Goal: Complete application form

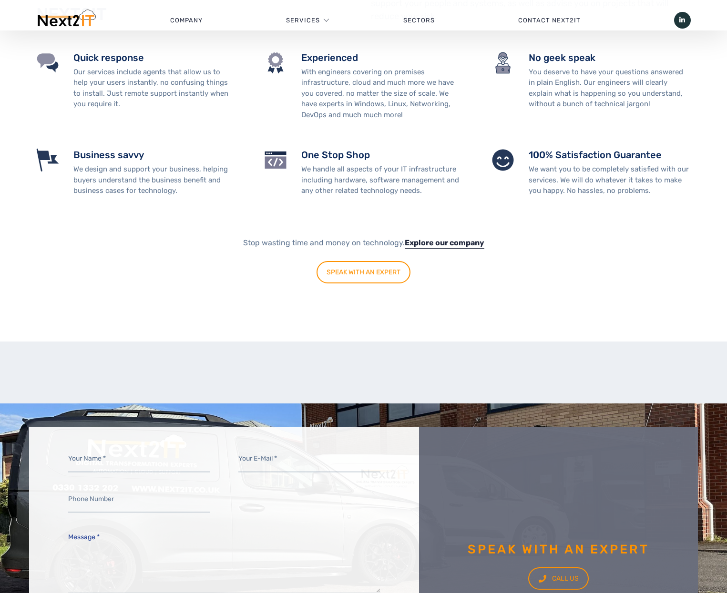
scroll to position [1853, 0]
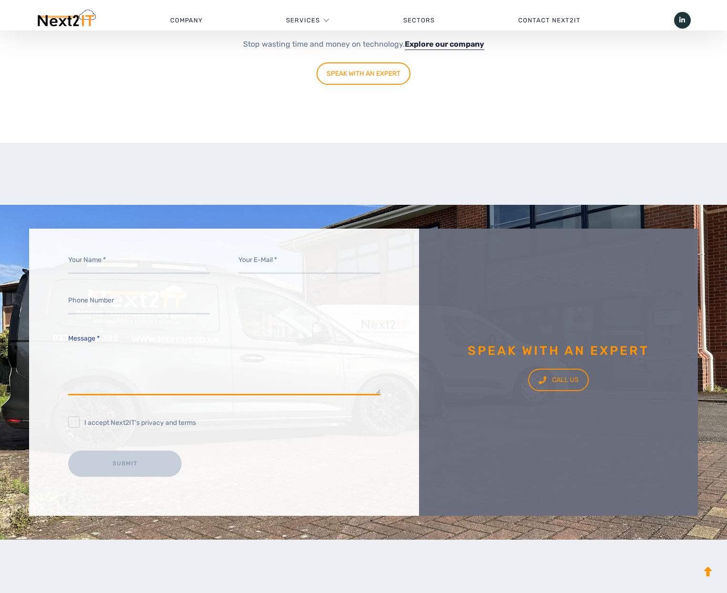
click at [335, 376] on textarea "Message *" at bounding box center [224, 362] width 312 height 67
paste textarea "Hi there, I have ordered my Starlink kit. There is nowhere without obstructions…"
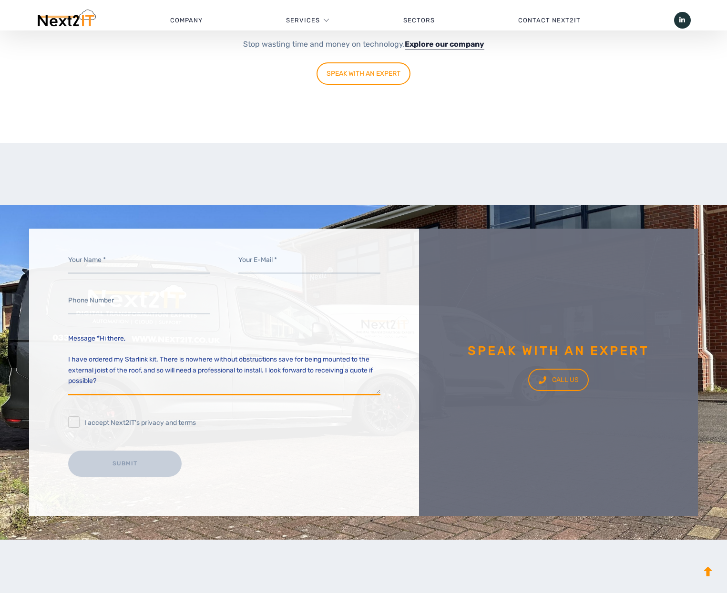
scroll to position [60, 0]
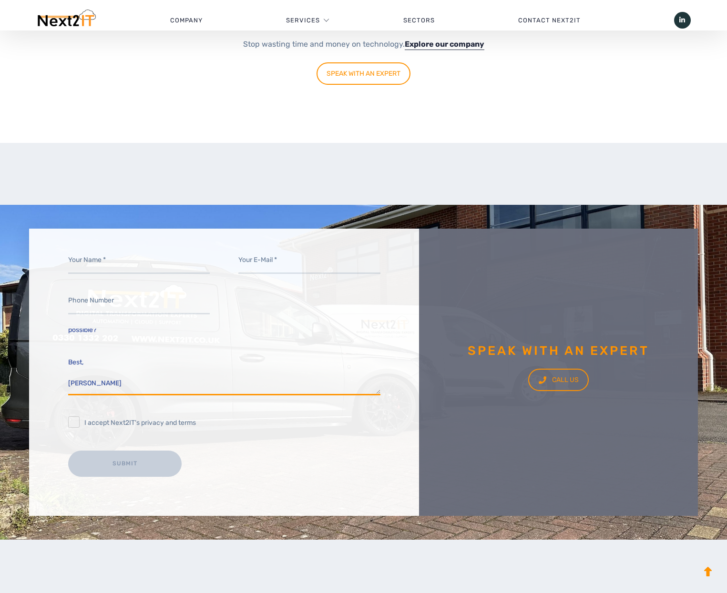
click at [211, 335] on textarea "Message *" at bounding box center [224, 362] width 312 height 67
type textarea "Message *Hi there, I have ordered my Starlink kit. There is nowhere without obs…"
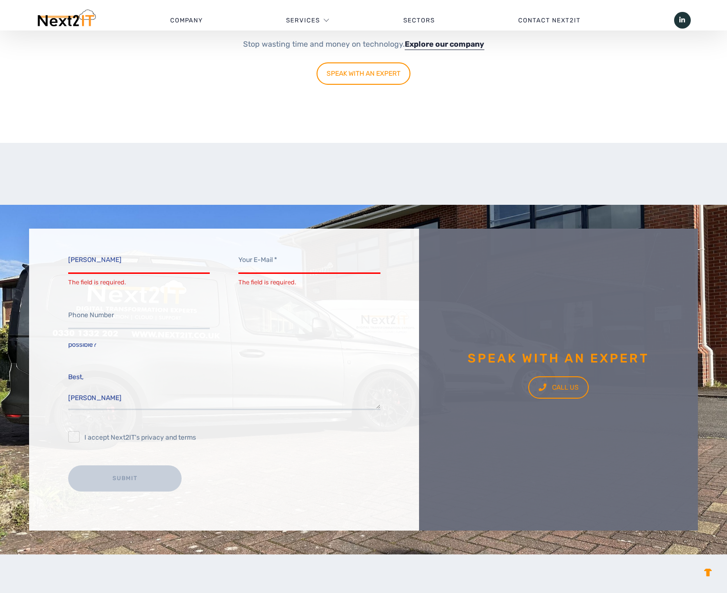
type input "[PERSON_NAME]"
type input "[EMAIL_ADDRESS][DOMAIN_NAME]"
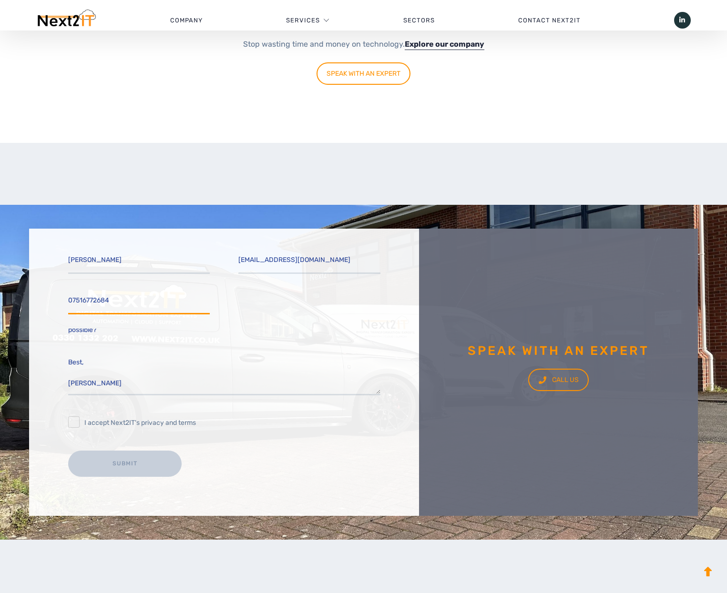
type input "07516772684"
click at [88, 391] on textarea "Message *" at bounding box center [224, 362] width 312 height 67
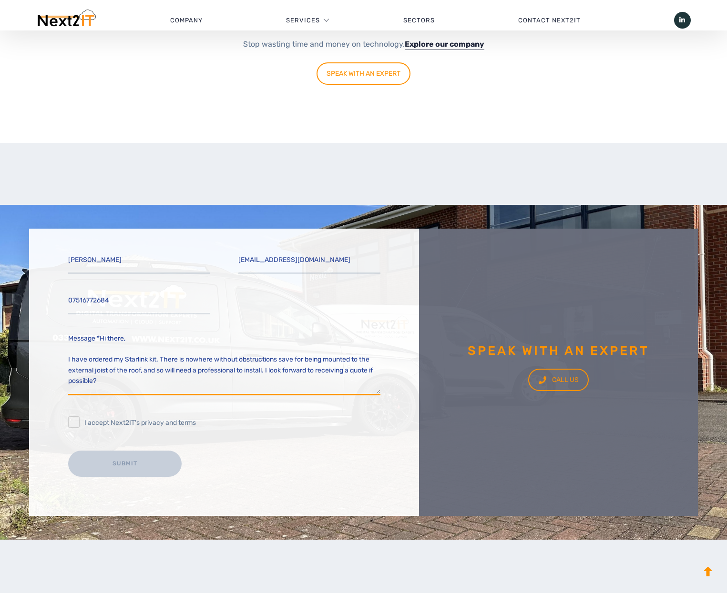
scroll to position [0, 0]
drag, startPoint x: 95, startPoint y: 340, endPoint x: 47, endPoint y: 338, distance: 48.7
click at [47, 338] on div "[PERSON_NAME] [EMAIL_ADDRESS][DOMAIN_NAME] 07516772684 Message * I accept Next2…" at bounding box center [224, 372] width 390 height 287
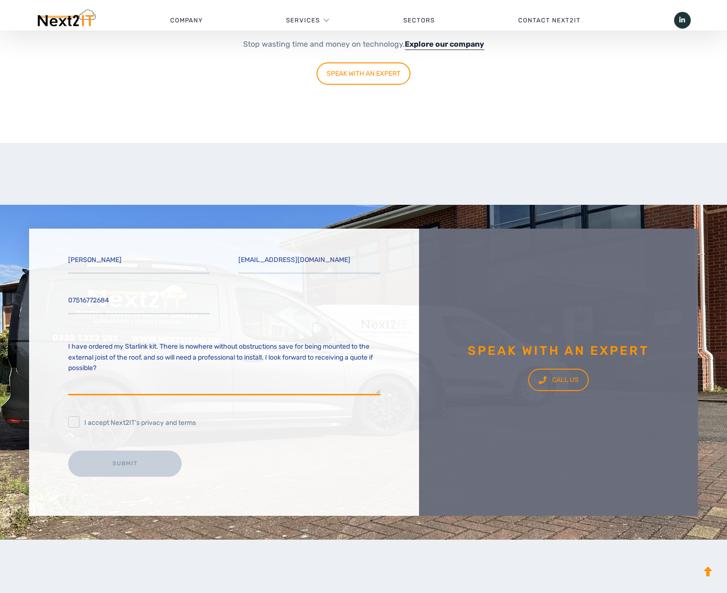
click at [187, 368] on textarea "Message *" at bounding box center [224, 362] width 312 height 67
type textarea "Hi there, I have ordered my Starlink kit. There is nowhere without obstructions…"
click at [73, 427] on input "I accept Next2IT's privacy and terms" at bounding box center [73, 422] width 11 height 11
checkbox input "true"
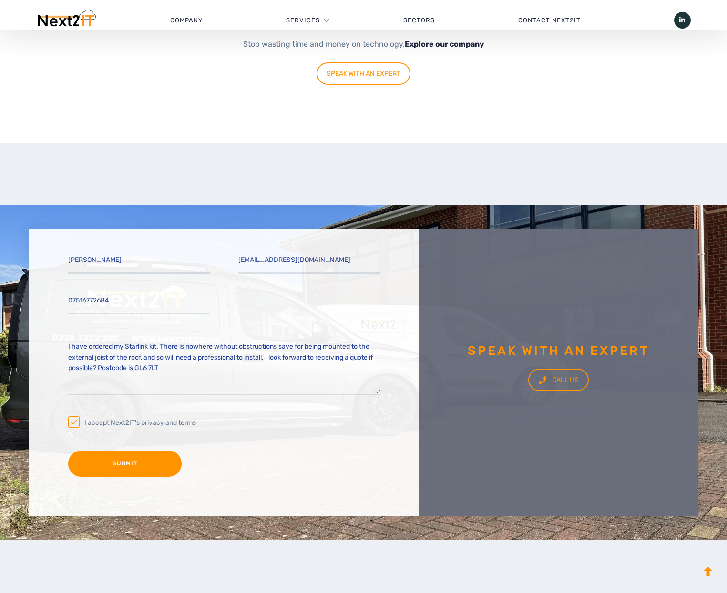
click at [106, 458] on input "Submit" at bounding box center [124, 464] width 113 height 26
